Goal: Task Accomplishment & Management: Complete application form

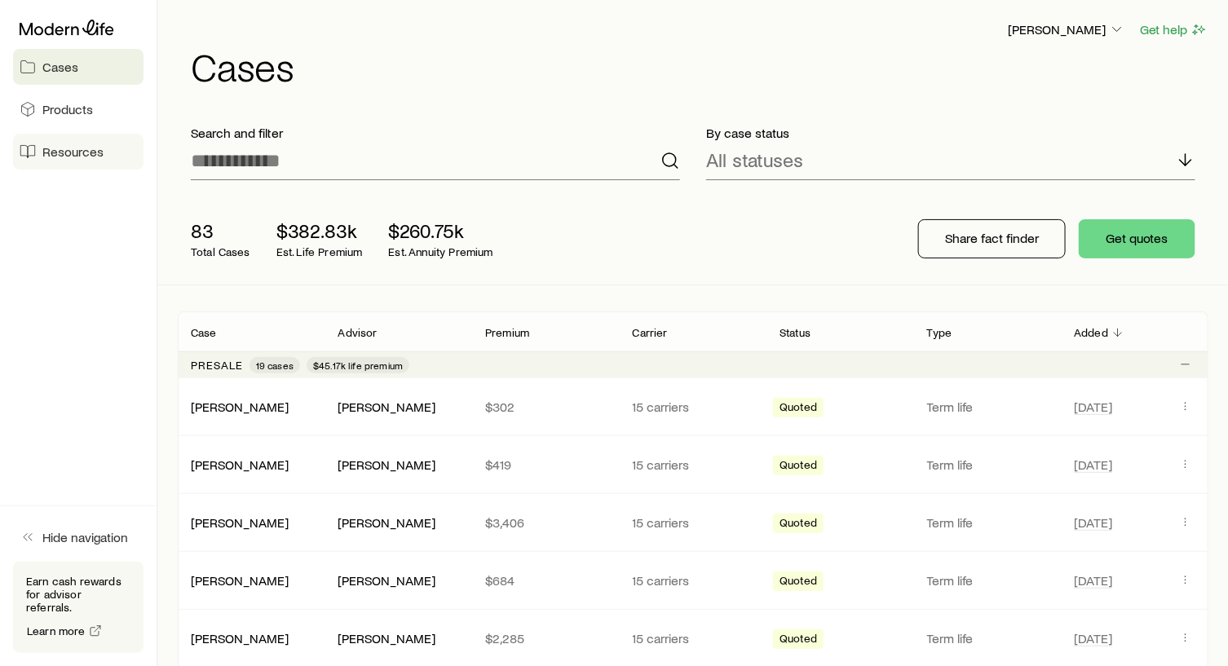
click at [81, 153] on span "Resources" at bounding box center [72, 152] width 61 height 16
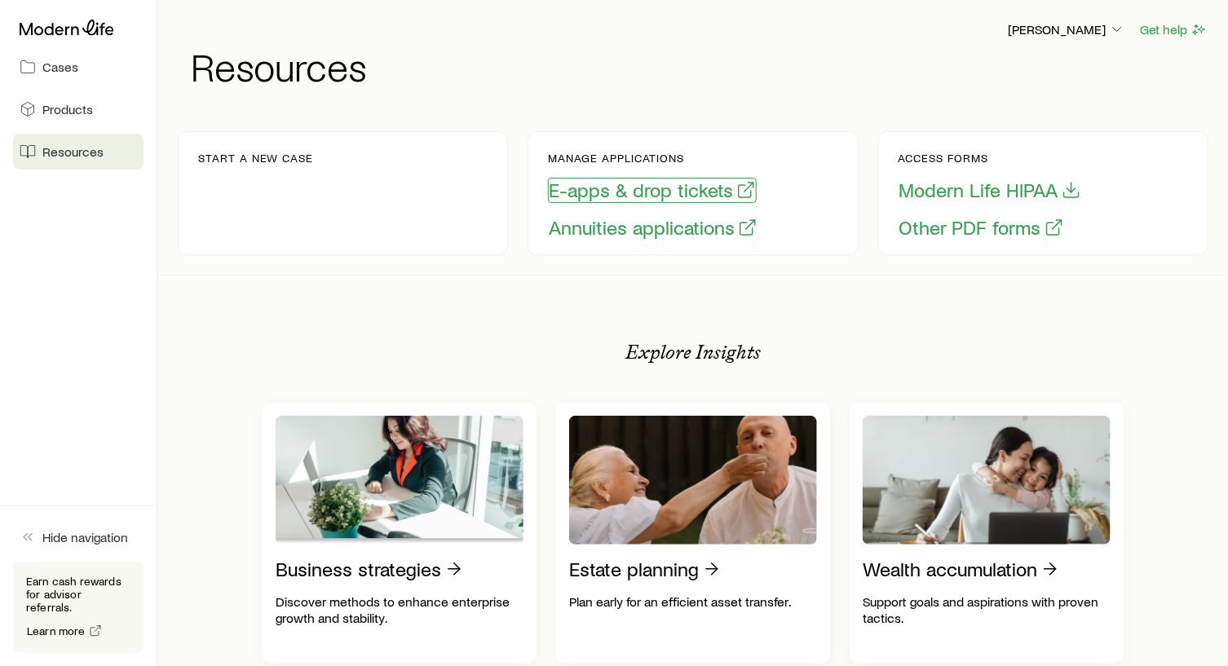
click at [636, 185] on button "E-apps & drop tickets" at bounding box center [652, 190] width 209 height 25
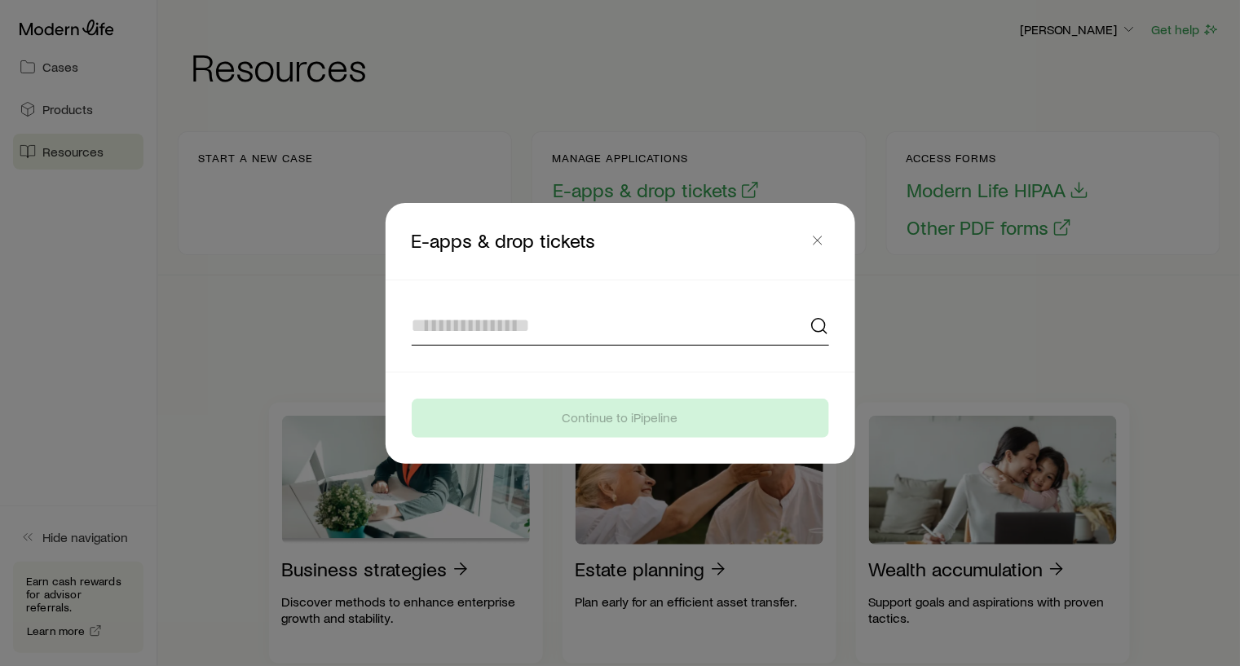
click at [545, 325] on input at bounding box center [621, 326] width 418 height 39
click at [817, 323] on icon at bounding box center [820, 326] width 20 height 20
click at [577, 322] on input at bounding box center [621, 326] width 418 height 39
click at [554, 329] on input at bounding box center [621, 326] width 418 height 39
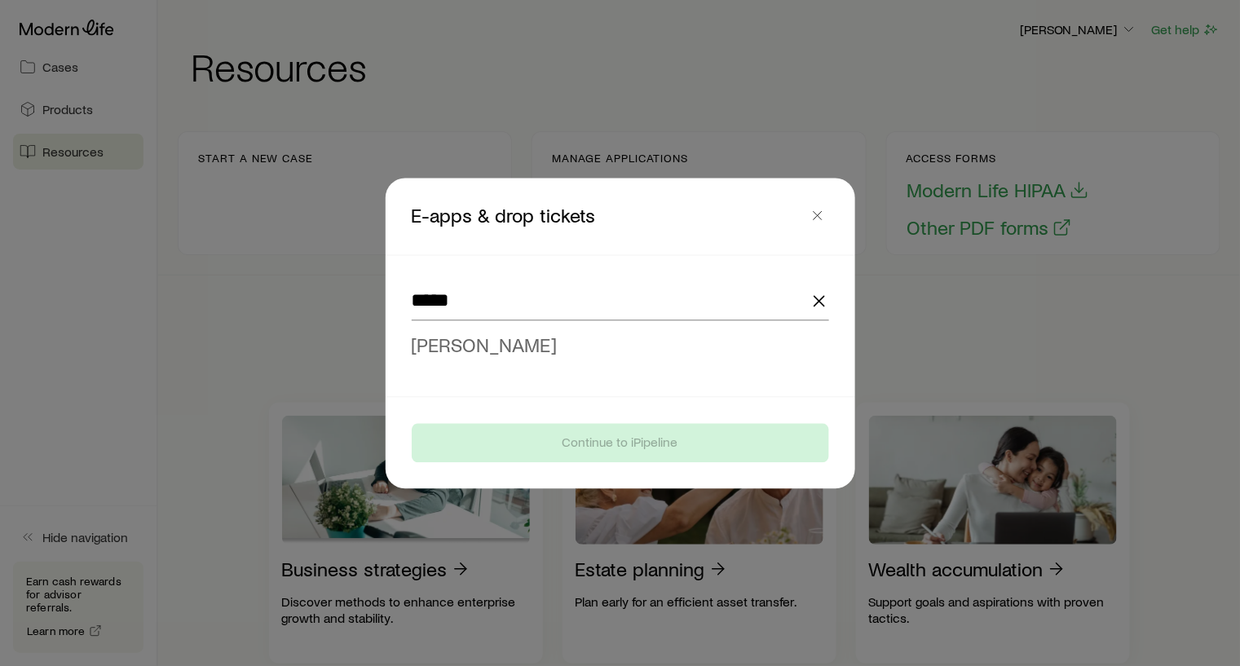
click at [533, 352] on span "[PERSON_NAME]" at bounding box center [485, 345] width 146 height 24
type input "**********"
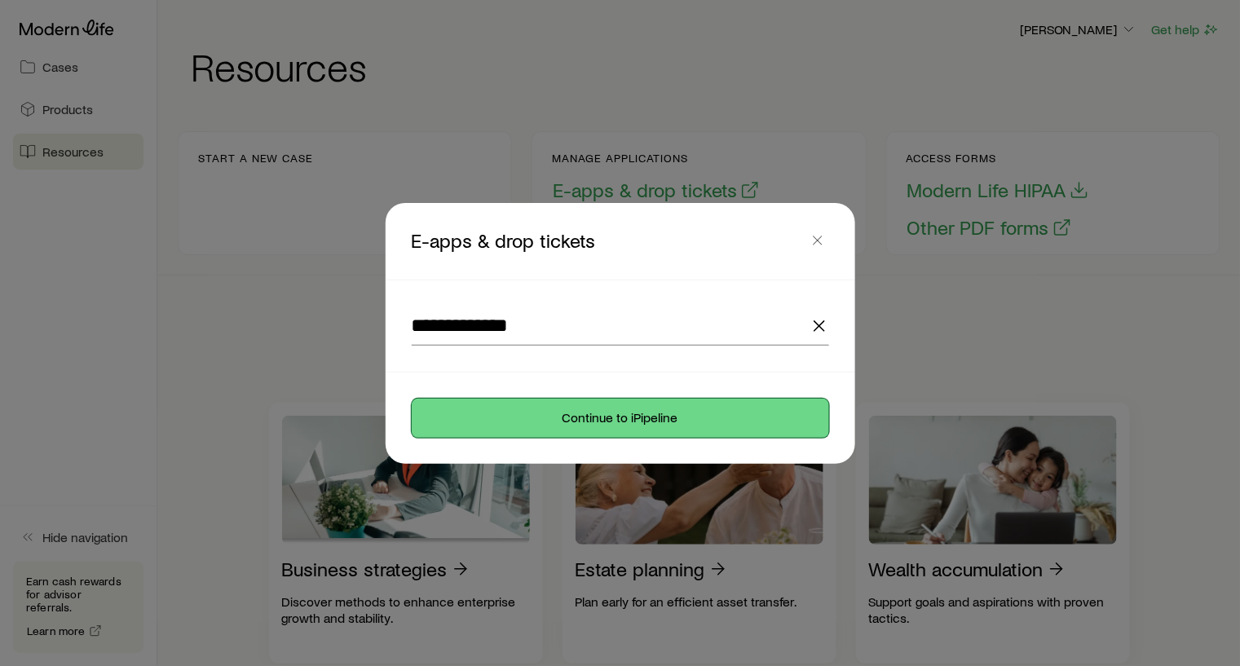
click at [652, 418] on button "Continue to iPipeline" at bounding box center [621, 418] width 418 height 39
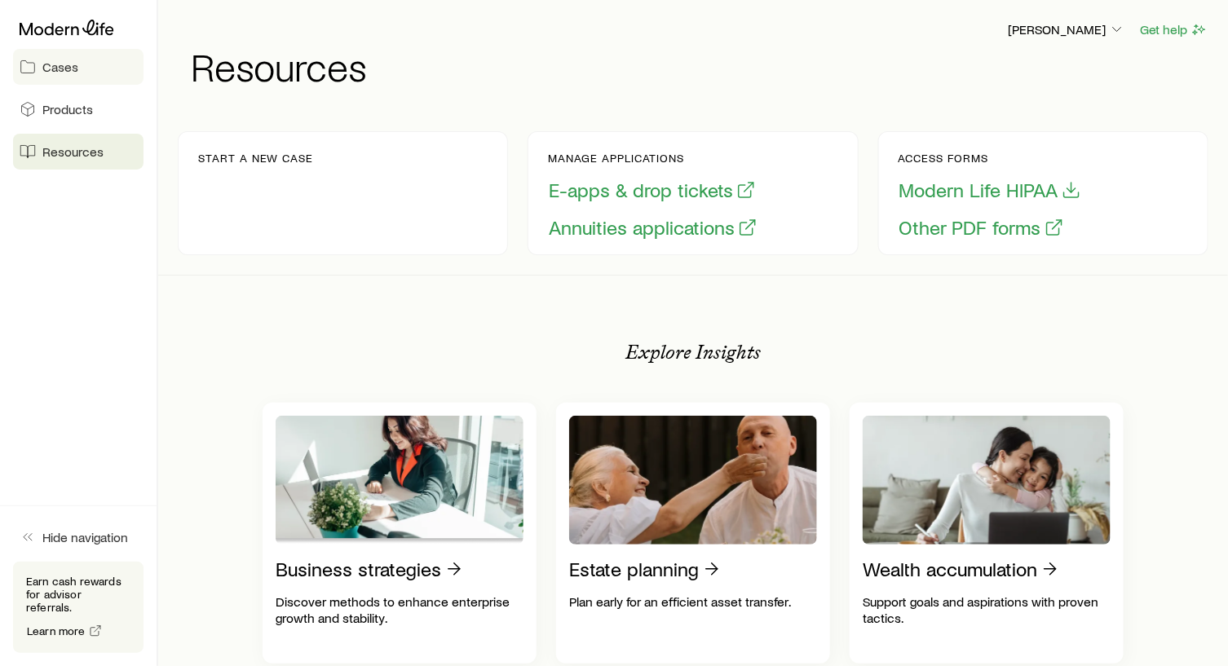
click at [72, 73] on span "Cases" at bounding box center [60, 67] width 36 height 16
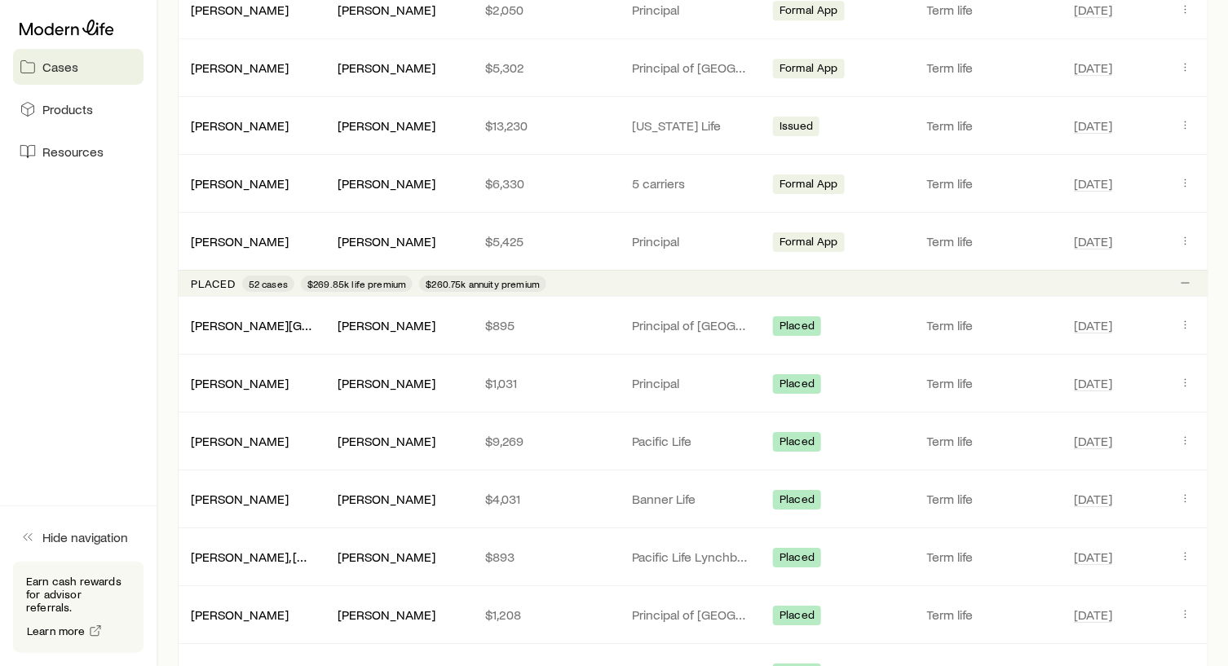
scroll to position [2038, 0]
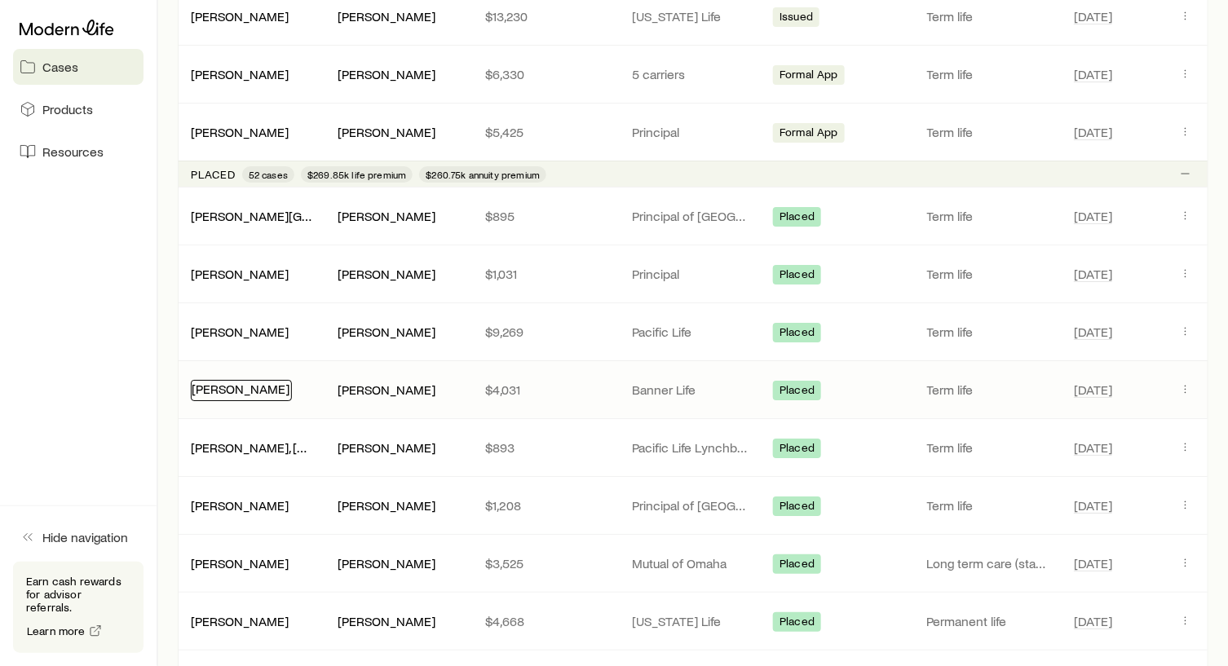
click at [219, 381] on link "[PERSON_NAME]" at bounding box center [241, 388] width 98 height 15
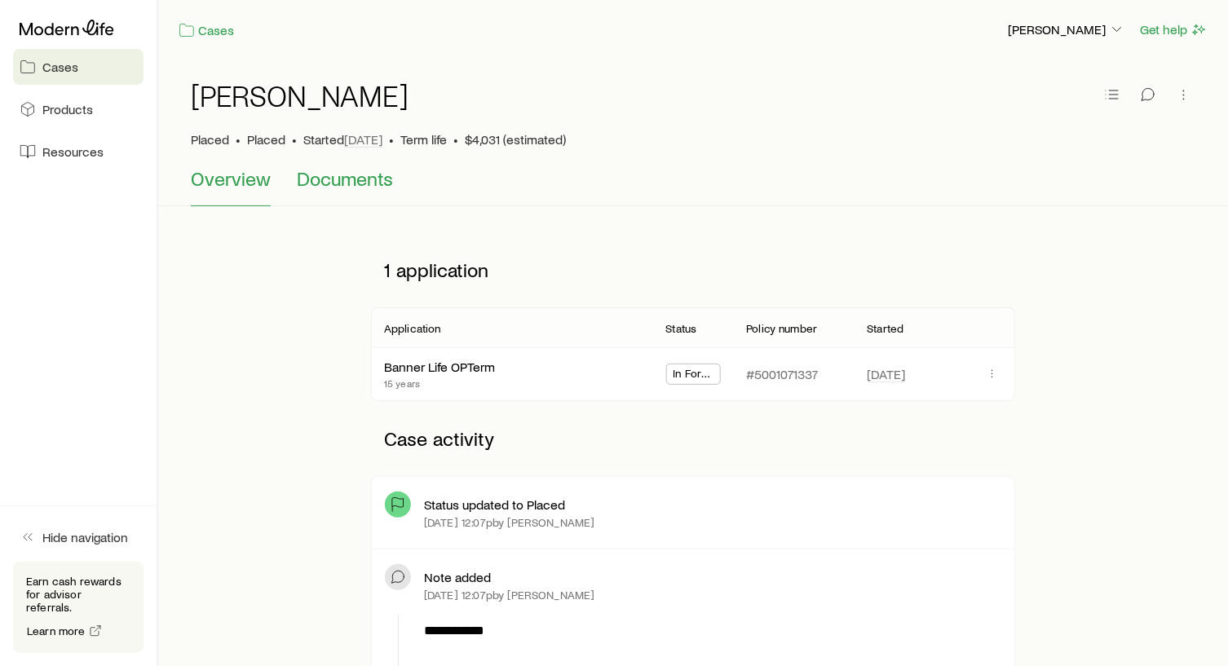
click at [344, 179] on span "Documents" at bounding box center [345, 178] width 96 height 23
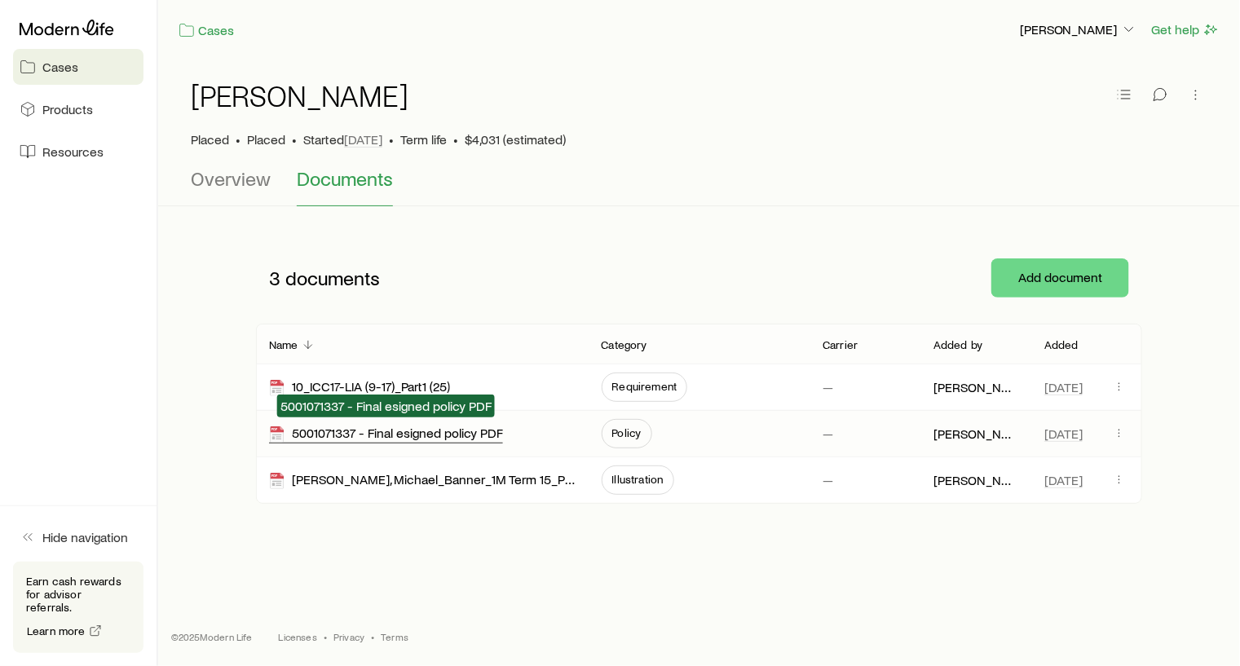
click at [385, 429] on div "5001071337 - Final esigned policy PDF" at bounding box center [386, 434] width 234 height 19
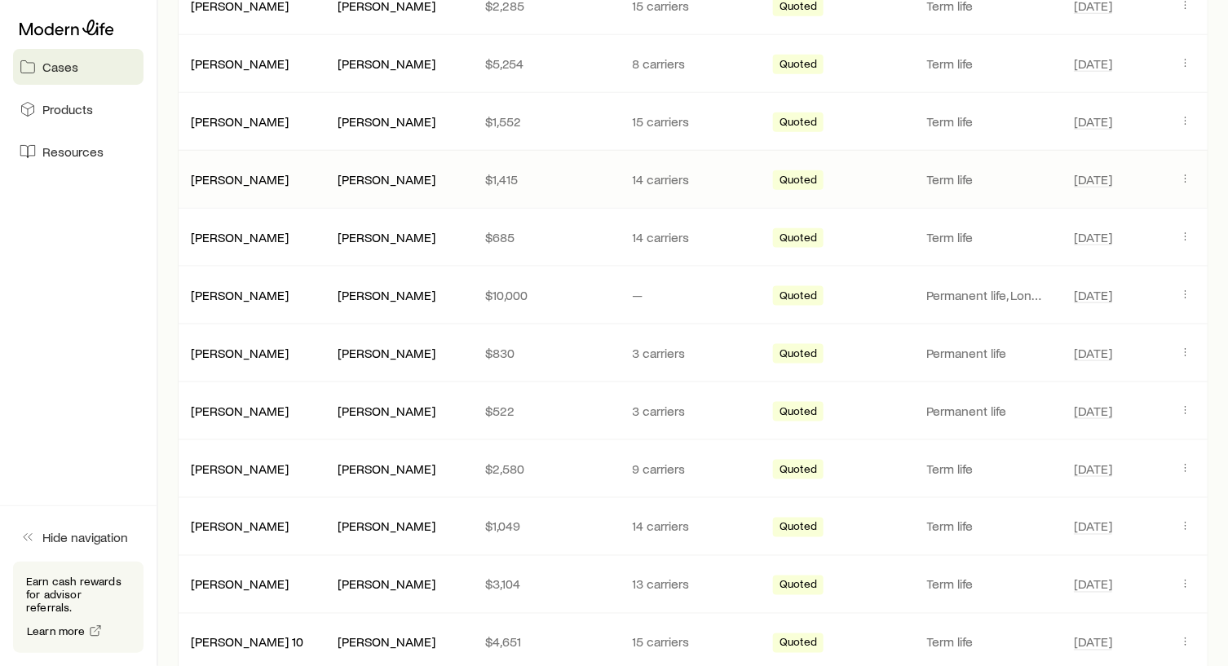
scroll to position [407, 0]
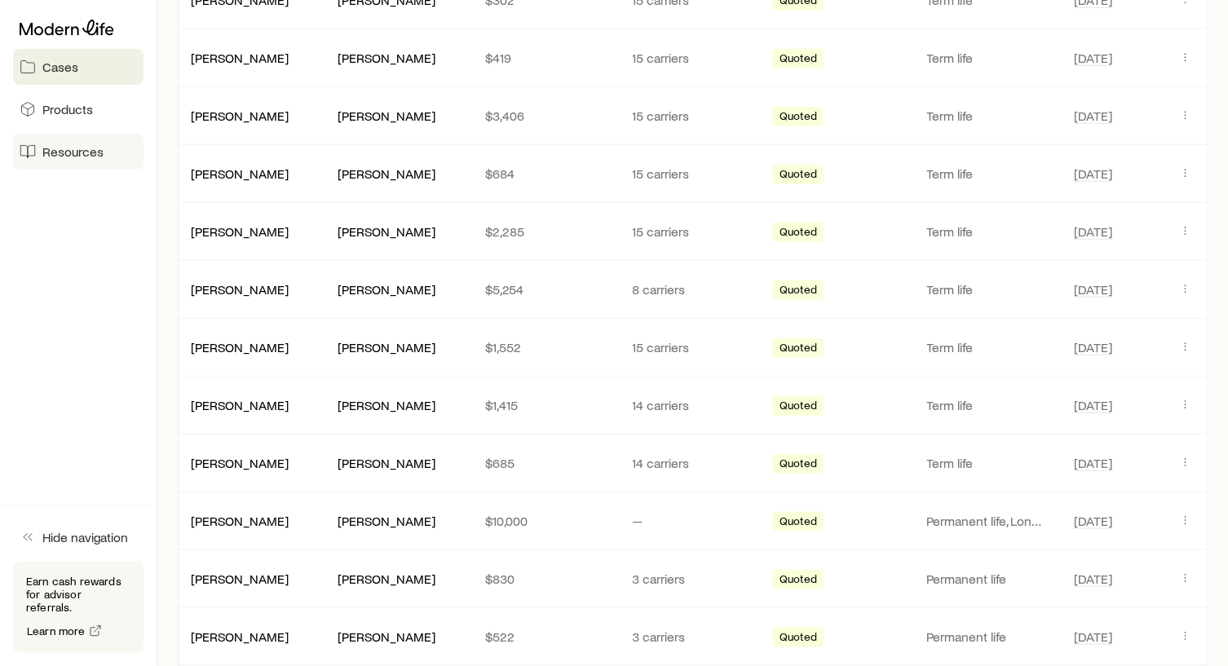
click at [86, 150] on span "Resources" at bounding box center [72, 152] width 61 height 16
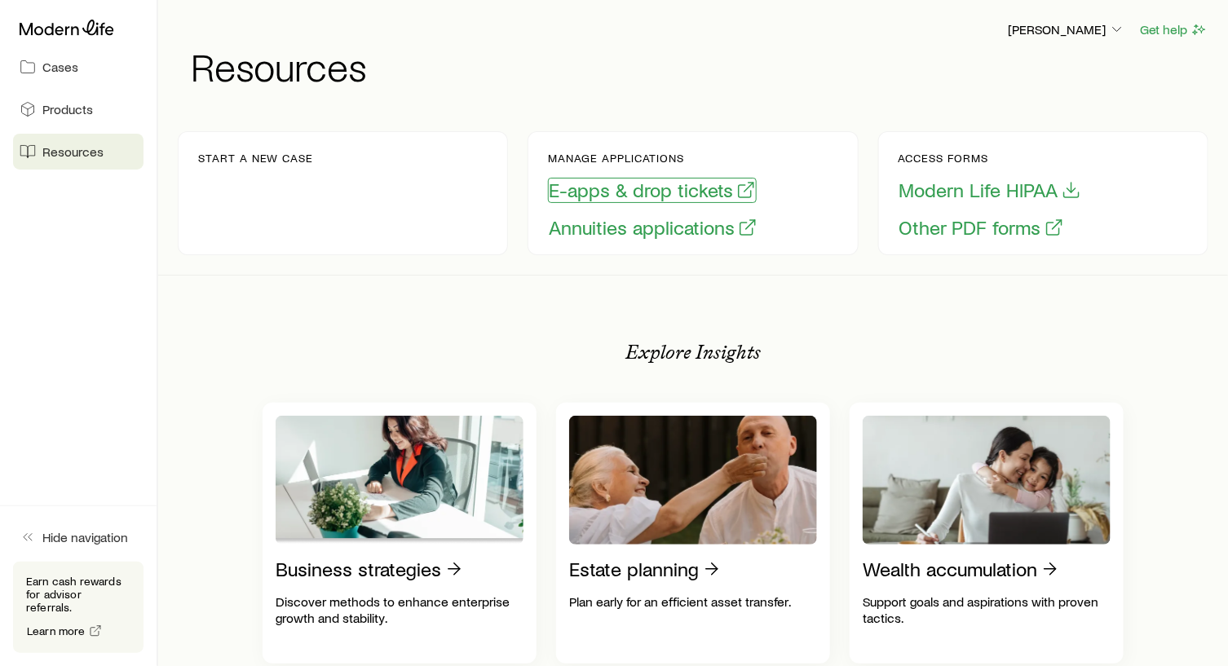
click at [612, 187] on button "E-apps & drop tickets" at bounding box center [652, 190] width 209 height 25
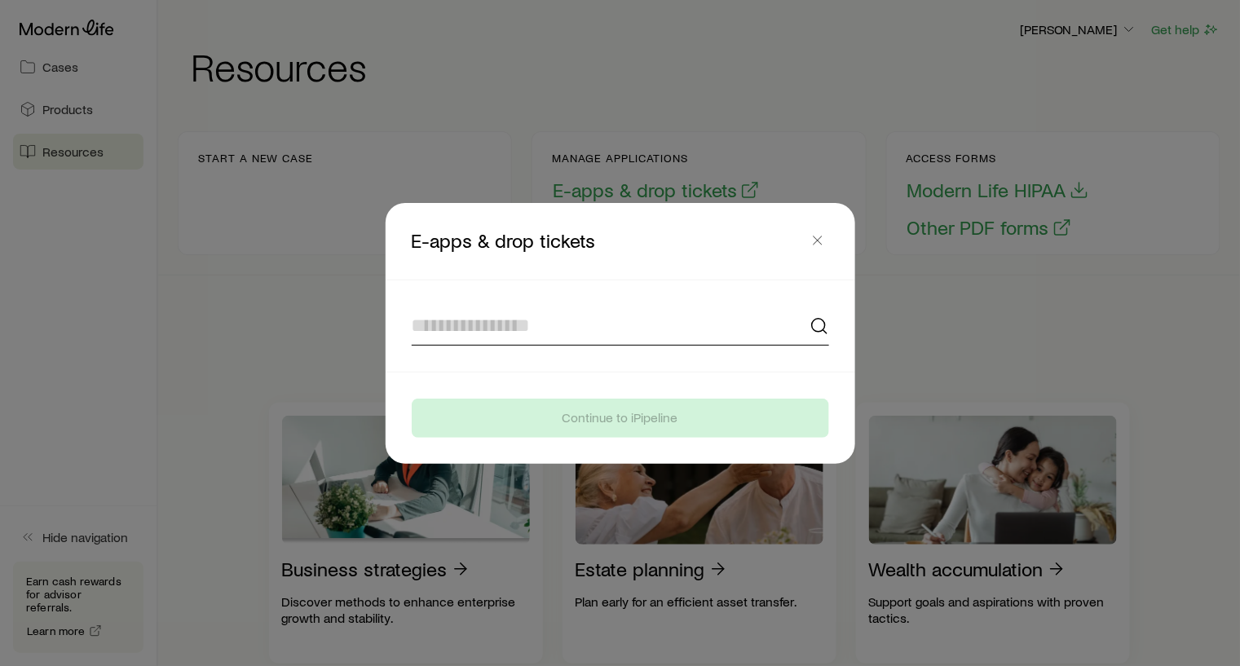
click at [478, 323] on input at bounding box center [621, 326] width 418 height 39
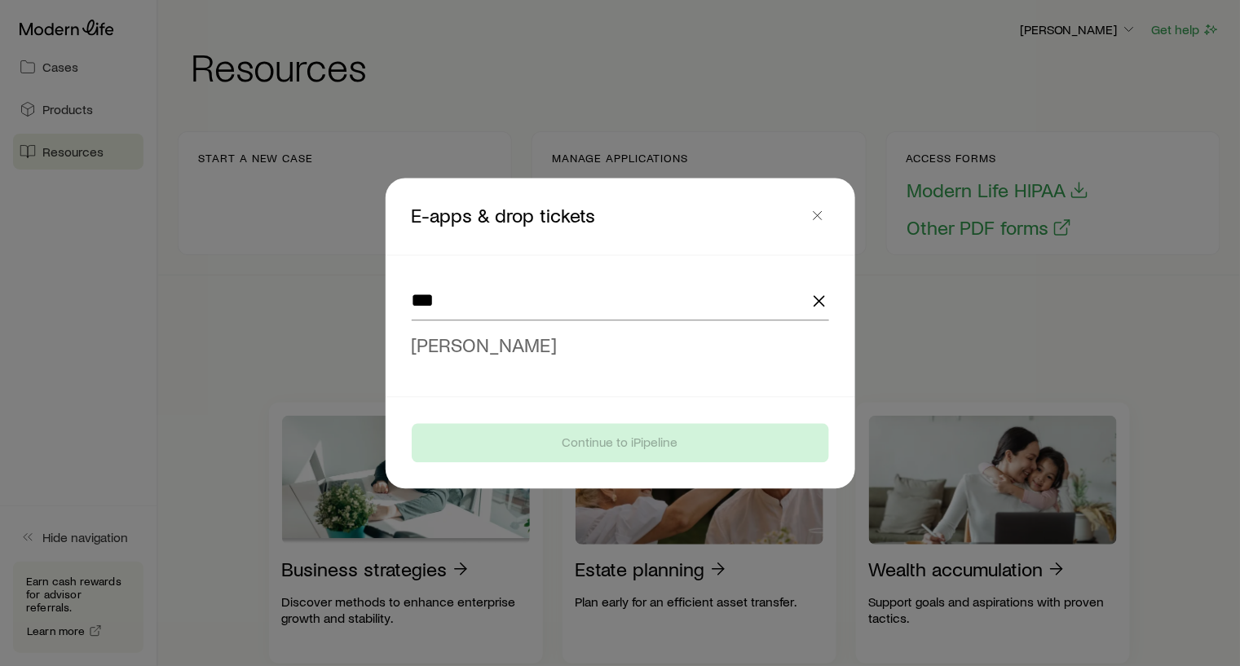
click at [458, 343] on span "[PERSON_NAME]" at bounding box center [485, 345] width 146 height 24
type input "**********"
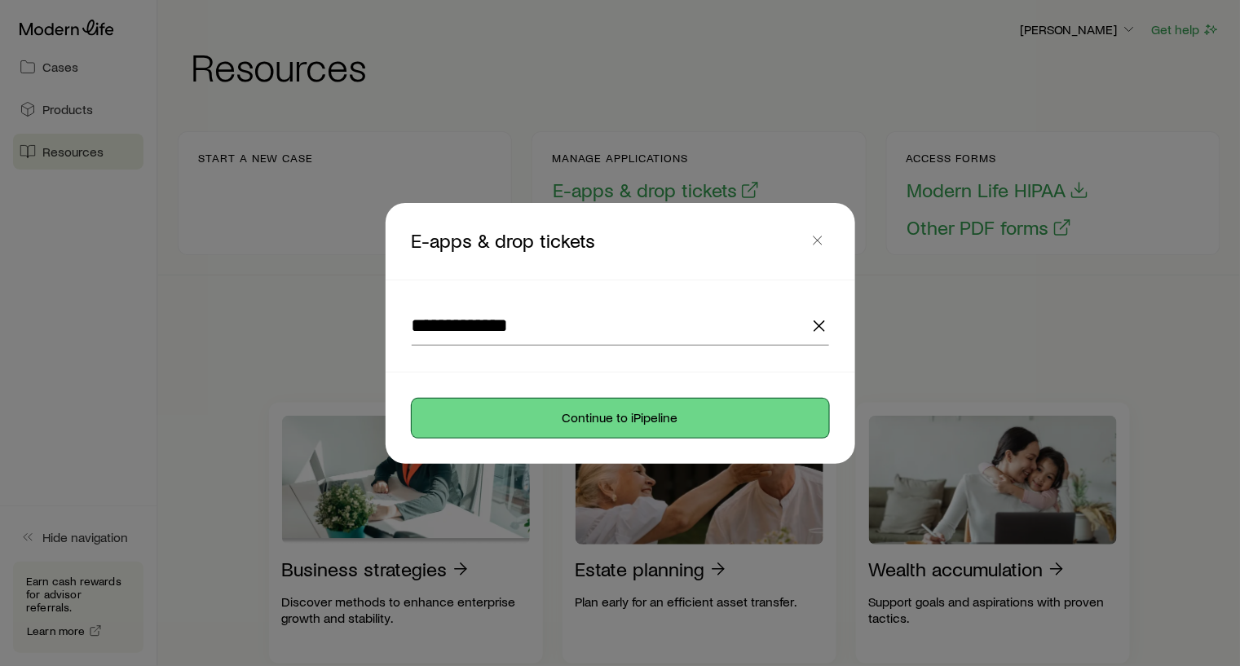
click at [643, 422] on button "Continue to iPipeline" at bounding box center [621, 418] width 418 height 39
